Goal: Transaction & Acquisition: Purchase product/service

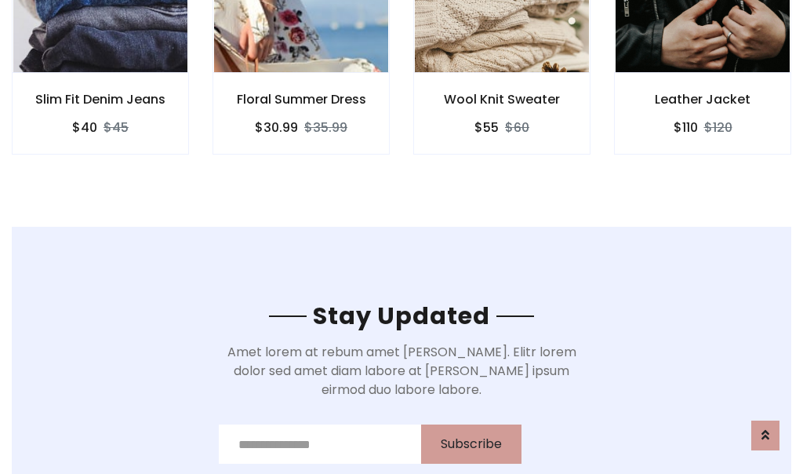
scroll to position [2363, 0]
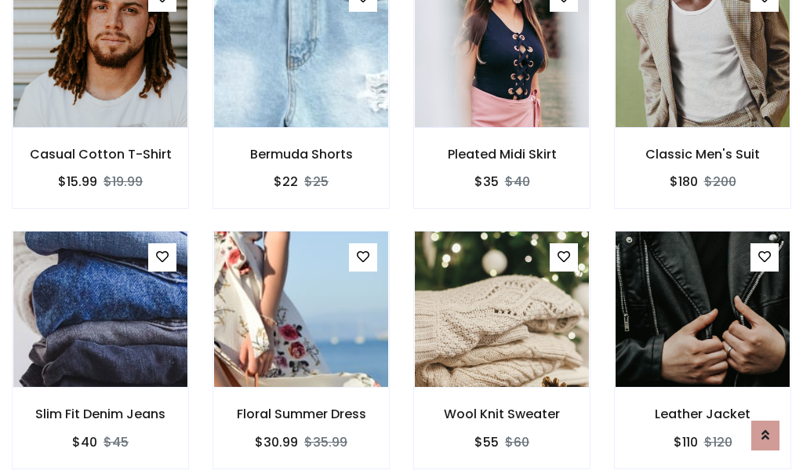
click at [402, 237] on div "Wool Knit Sweater $55 $60" at bounding box center [502, 361] width 201 height 260
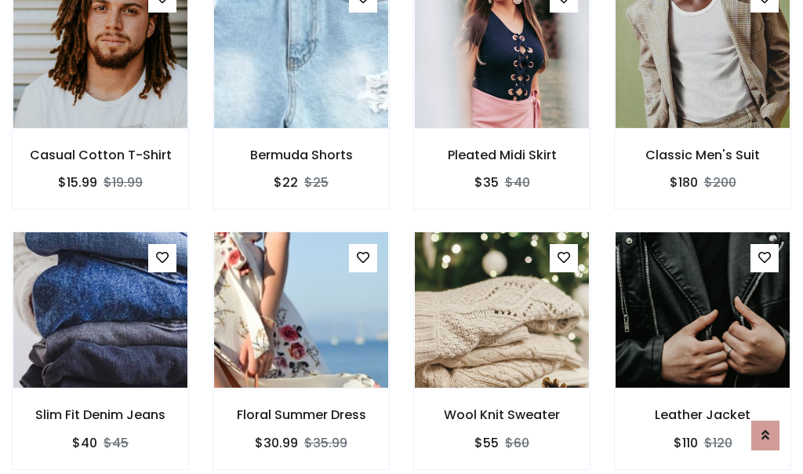
click at [402, 237] on div "Wool Knit Sweater $55 $60" at bounding box center [502, 361] width 201 height 260
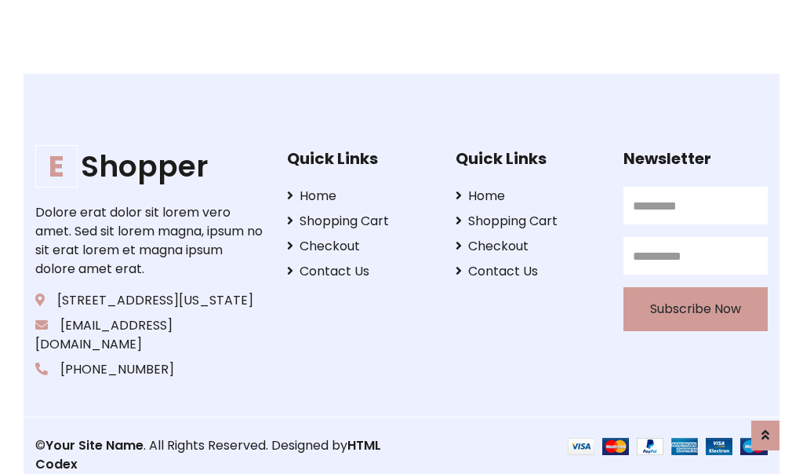
scroll to position [2986, 0]
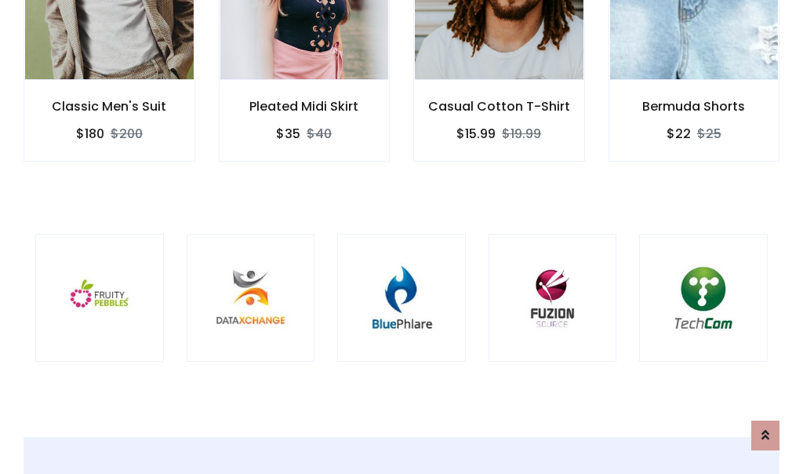
click at [402, 236] on div at bounding box center [401, 298] width 129 height 129
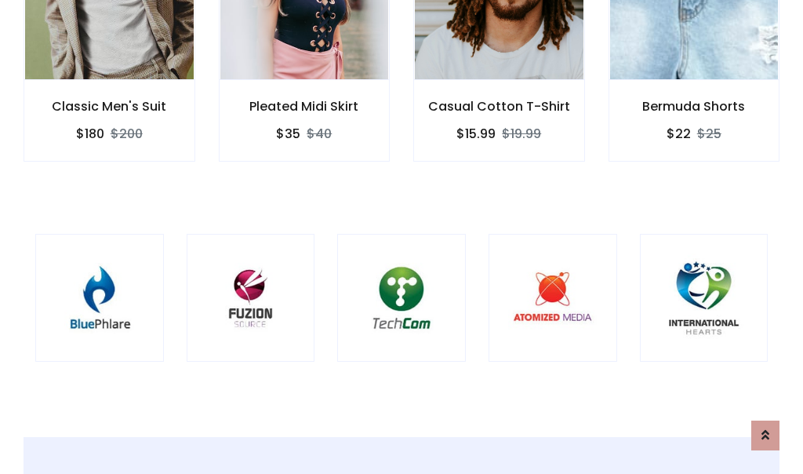
click at [402, 237] on div at bounding box center [401, 298] width 129 height 129
click at [402, 236] on div at bounding box center [401, 298] width 129 height 129
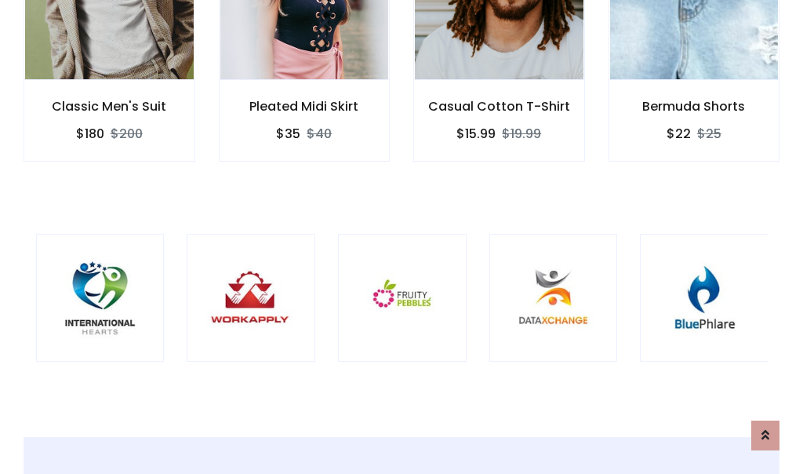
scroll to position [0, 0]
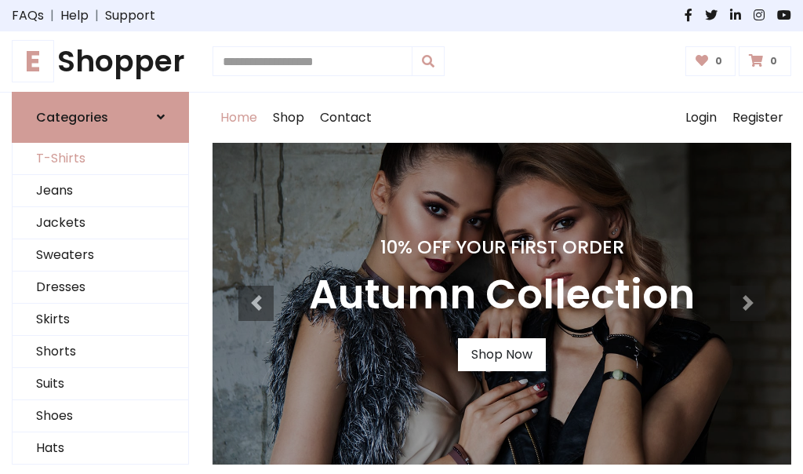
click at [100, 158] on link "T-Shirts" at bounding box center [101, 159] width 176 height 32
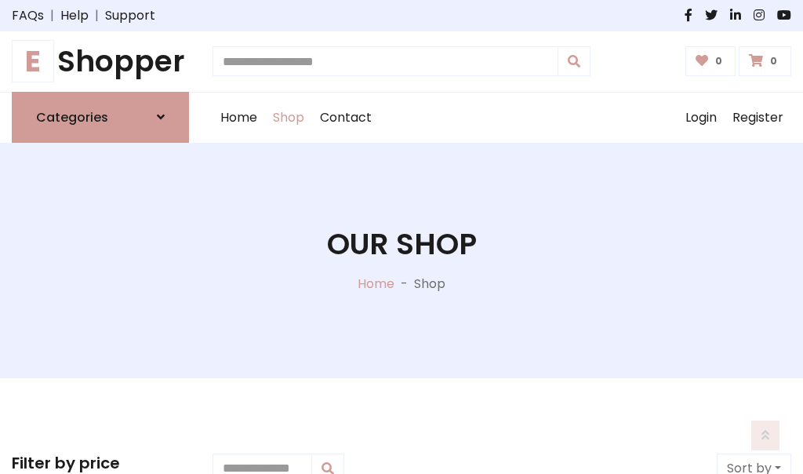
scroll to position [629, 0]
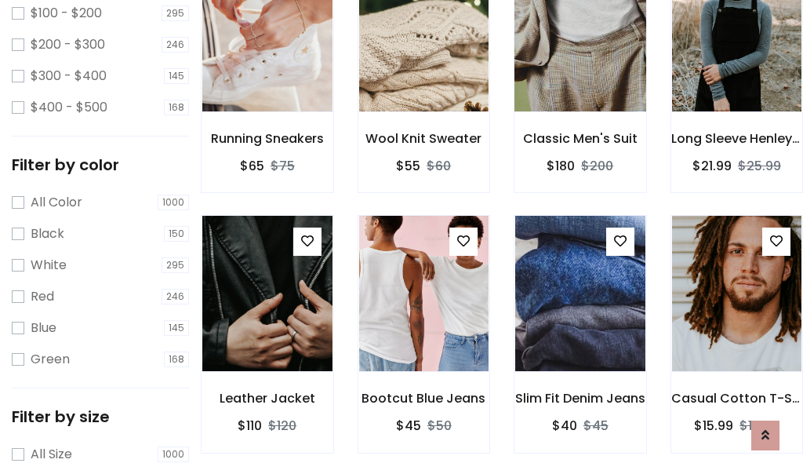
scroll to position [0, 0]
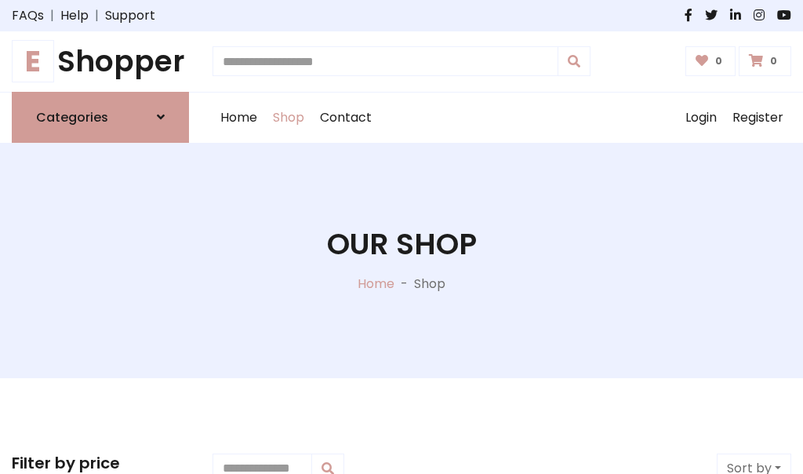
click at [100, 61] on h1 "E Shopper" at bounding box center [100, 61] width 177 height 35
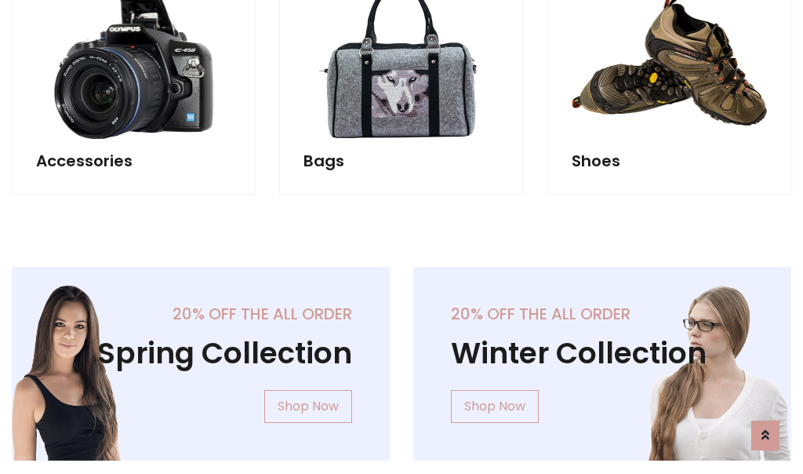
scroll to position [1524, 0]
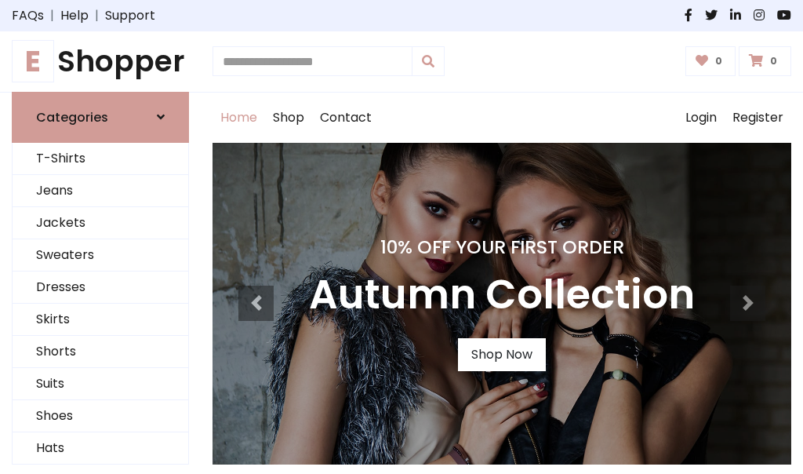
scroll to position [515, 0]
